Goal: Navigation & Orientation: Find specific page/section

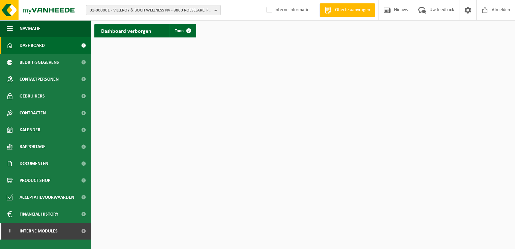
click at [138, 8] on span "01-000001 - VILLEROY & BOCH WELLNESS NV - 8800 ROESELARE, POPULIERSTRAAT 1" at bounding box center [151, 10] width 122 height 10
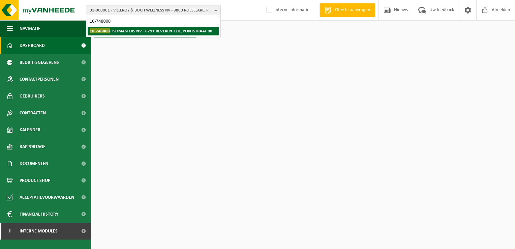
type input "10-748808"
click at [128, 30] on strong "10-748808 - ISOMASTERS NV - 8791 BEVEREN-LEIE, PONTSTRAAT 80" at bounding box center [151, 30] width 123 height 5
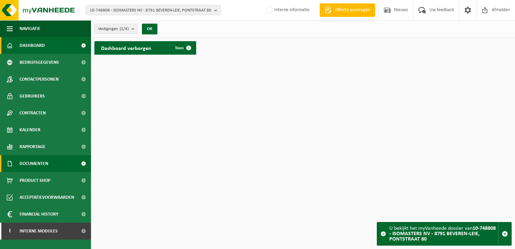
click at [46, 162] on span "Documenten" at bounding box center [34, 163] width 29 height 17
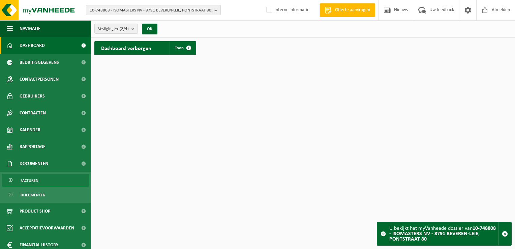
click at [42, 181] on link "Facturen" at bounding box center [46, 179] width 88 height 13
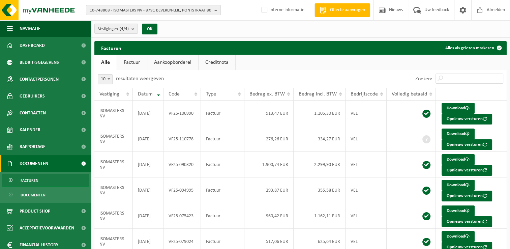
click at [126, 59] on link "Factuur" at bounding box center [132, 62] width 30 height 15
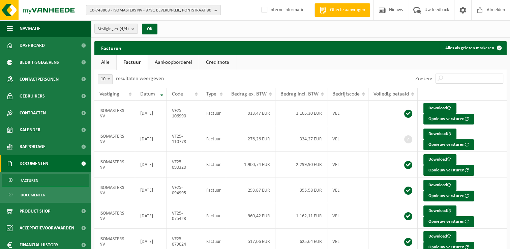
click at [178, 62] on link "Aankoopborderel" at bounding box center [173, 62] width 51 height 15
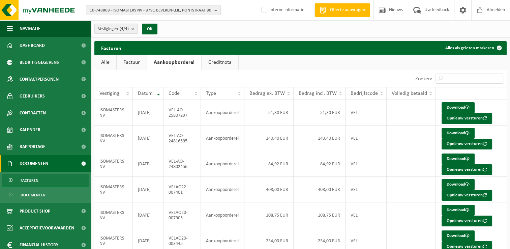
click at [219, 65] on link "Creditnota" at bounding box center [219, 62] width 37 height 15
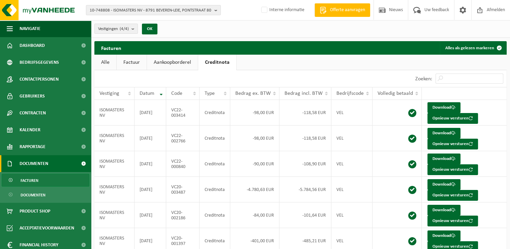
click at [136, 62] on link "Factuur" at bounding box center [132, 62] width 30 height 15
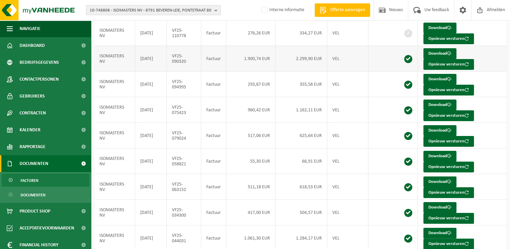
scroll to position [130, 0]
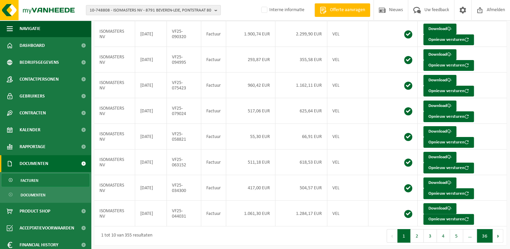
click at [484, 236] on button "36" at bounding box center [485, 235] width 16 height 13
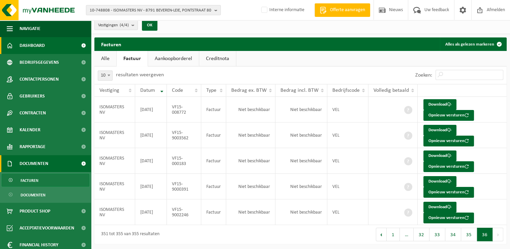
click at [39, 46] on span "Dashboard" at bounding box center [32, 45] width 25 height 17
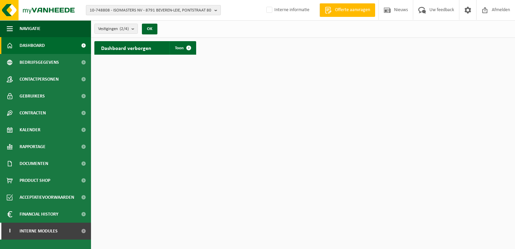
click at [112, 11] on span "10-748808 - ISOMASTERS NV - 8791 BEVEREN-LEIE, PONTSTRAAT 80" at bounding box center [151, 10] width 122 height 10
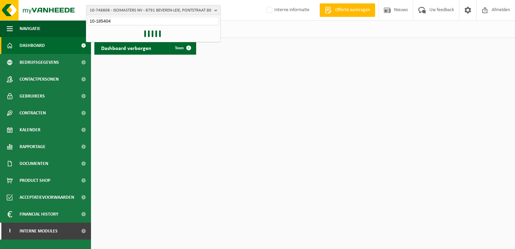
type input "10-185404"
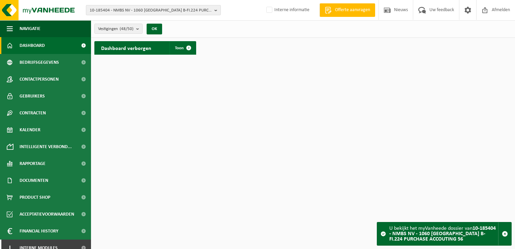
click at [216, 10] on b "button" at bounding box center [217, 9] width 6 height 9
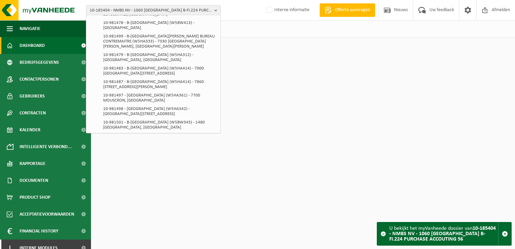
scroll to position [560, 0]
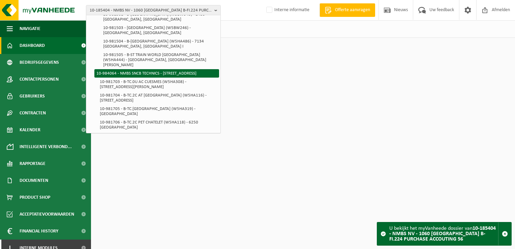
click at [182, 73] on li "10-984064 - NMBS SNCB TECHNICS - [STREET_ADDRESS]" at bounding box center [156, 73] width 125 height 8
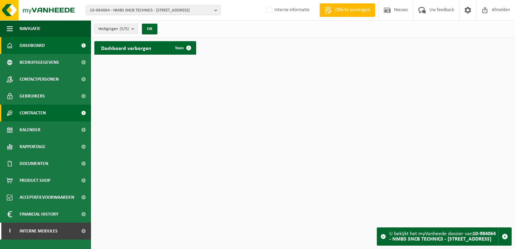
click at [37, 111] on span "Contracten" at bounding box center [33, 112] width 26 height 17
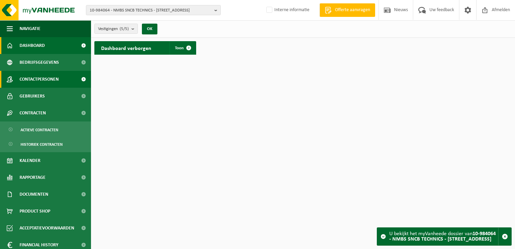
click at [38, 80] on span "Contactpersonen" at bounding box center [39, 79] width 39 height 17
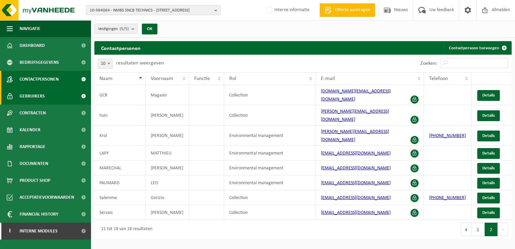
click at [46, 96] on link "Gebruikers" at bounding box center [45, 96] width 91 height 17
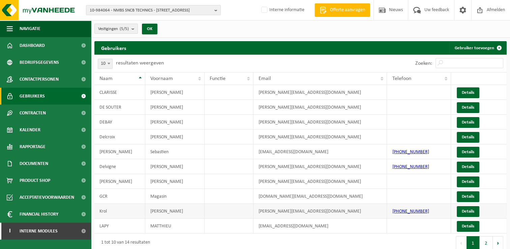
scroll to position [5, 0]
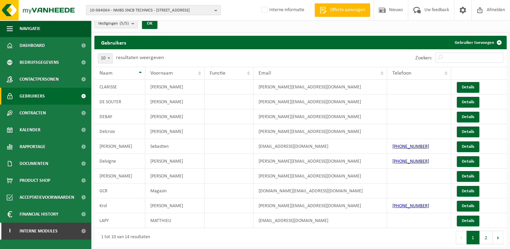
click at [483, 239] on button "2" at bounding box center [485, 236] width 13 height 13
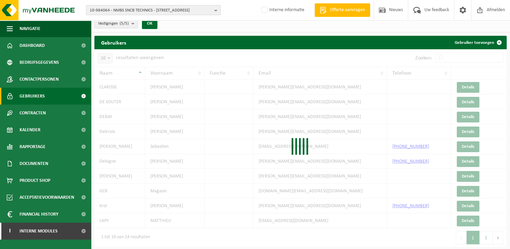
scroll to position [0, 0]
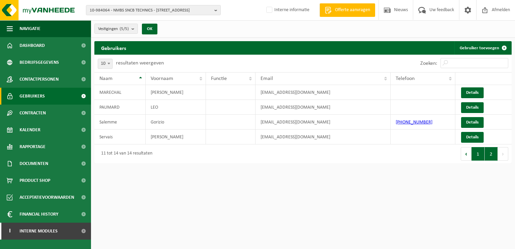
click at [478, 158] on button "1" at bounding box center [477, 153] width 13 height 13
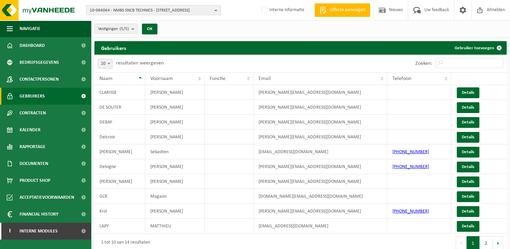
click at [216, 10] on b "button" at bounding box center [217, 9] width 6 height 9
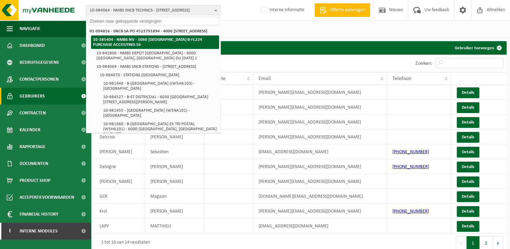
click at [159, 44] on strong "10-185404 - NMBS NV - 1060 [GEOGRAPHIC_DATA] B-FI.224 PURCHASE ACCOUTING 56" at bounding box center [147, 41] width 109 height 9
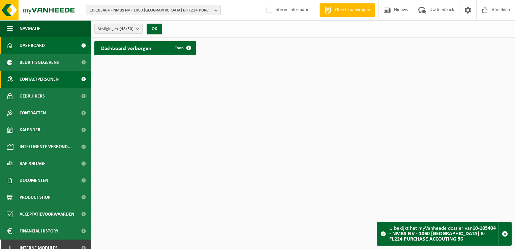
click at [44, 80] on span "Contactpersonen" at bounding box center [39, 79] width 39 height 17
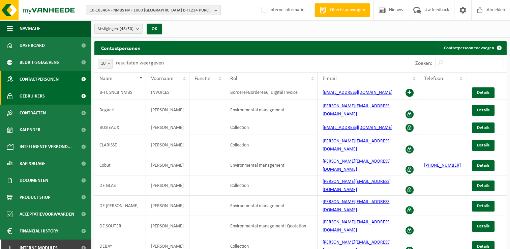
click at [40, 95] on span "Gebruikers" at bounding box center [32, 96] width 25 height 17
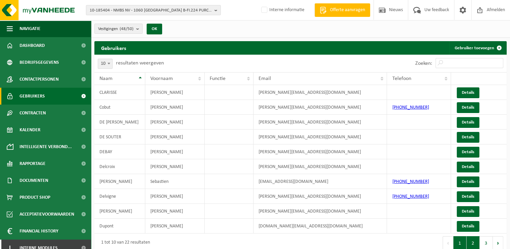
click at [471, 244] on button "2" at bounding box center [472, 242] width 13 height 13
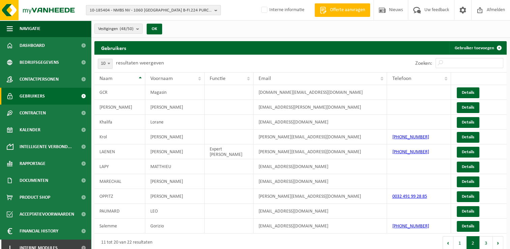
click at [214, 9] on button "10-185404 - NMBS NV - 1060 [GEOGRAPHIC_DATA] B-FI.224 PURCHASE ACCOUTING 56" at bounding box center [153, 10] width 135 height 10
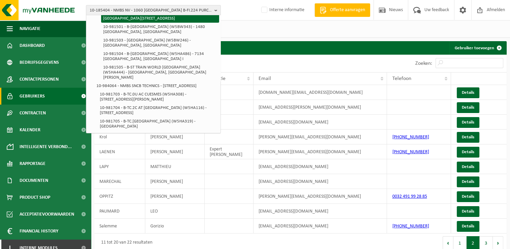
scroll to position [560, 0]
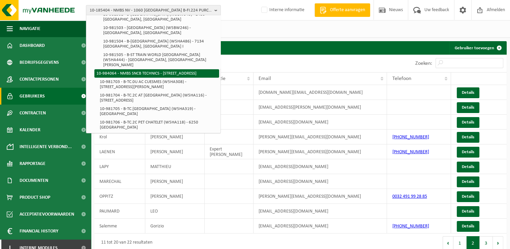
click at [153, 73] on li "10-984064 - NMBS SNCB TECHNICS - [STREET_ADDRESS]" at bounding box center [156, 73] width 125 height 8
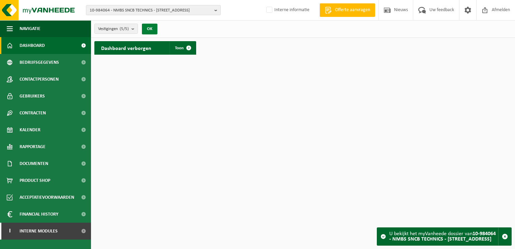
click at [155, 28] on button "OK" at bounding box center [149, 29] width 15 height 11
click at [49, 82] on span "Contactpersonen" at bounding box center [39, 79] width 39 height 17
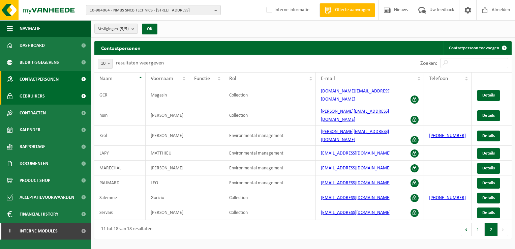
click at [29, 94] on span "Gebruikers" at bounding box center [32, 96] width 25 height 17
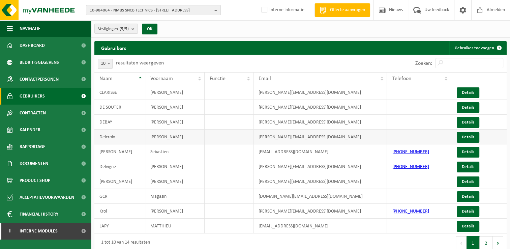
scroll to position [5, 0]
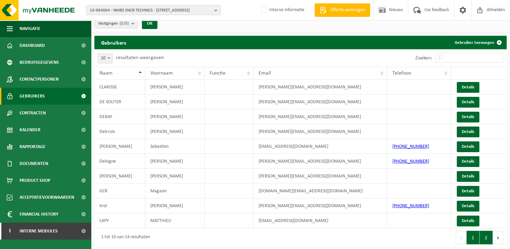
click at [488, 238] on button "2" at bounding box center [485, 236] width 13 height 13
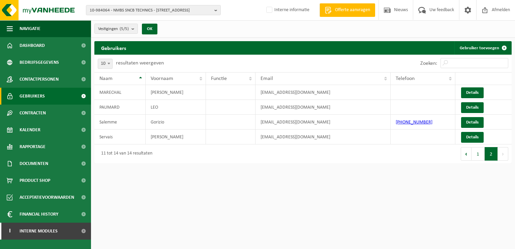
click at [473, 149] on button "1" at bounding box center [477, 153] width 13 height 13
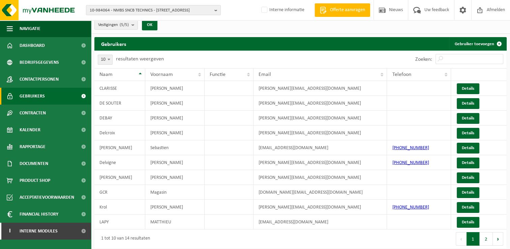
scroll to position [5, 0]
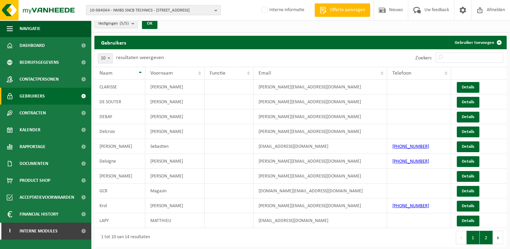
click at [486, 235] on button "2" at bounding box center [485, 236] width 13 height 13
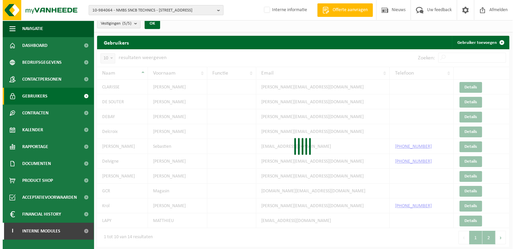
scroll to position [0, 0]
